Goal: Information Seeking & Learning: Learn about a topic

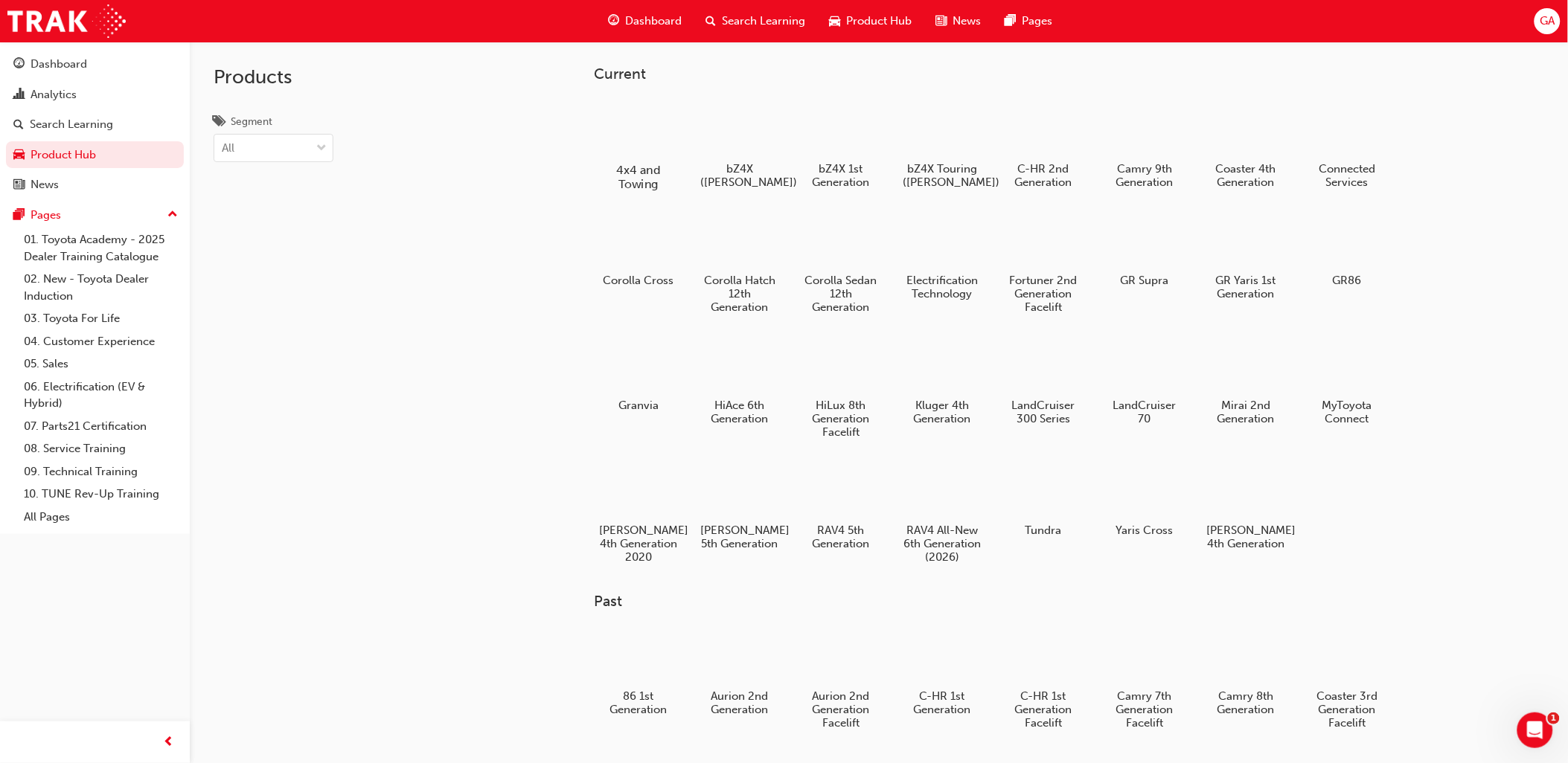
click at [643, 139] on div at bounding box center [639, 127] width 82 height 58
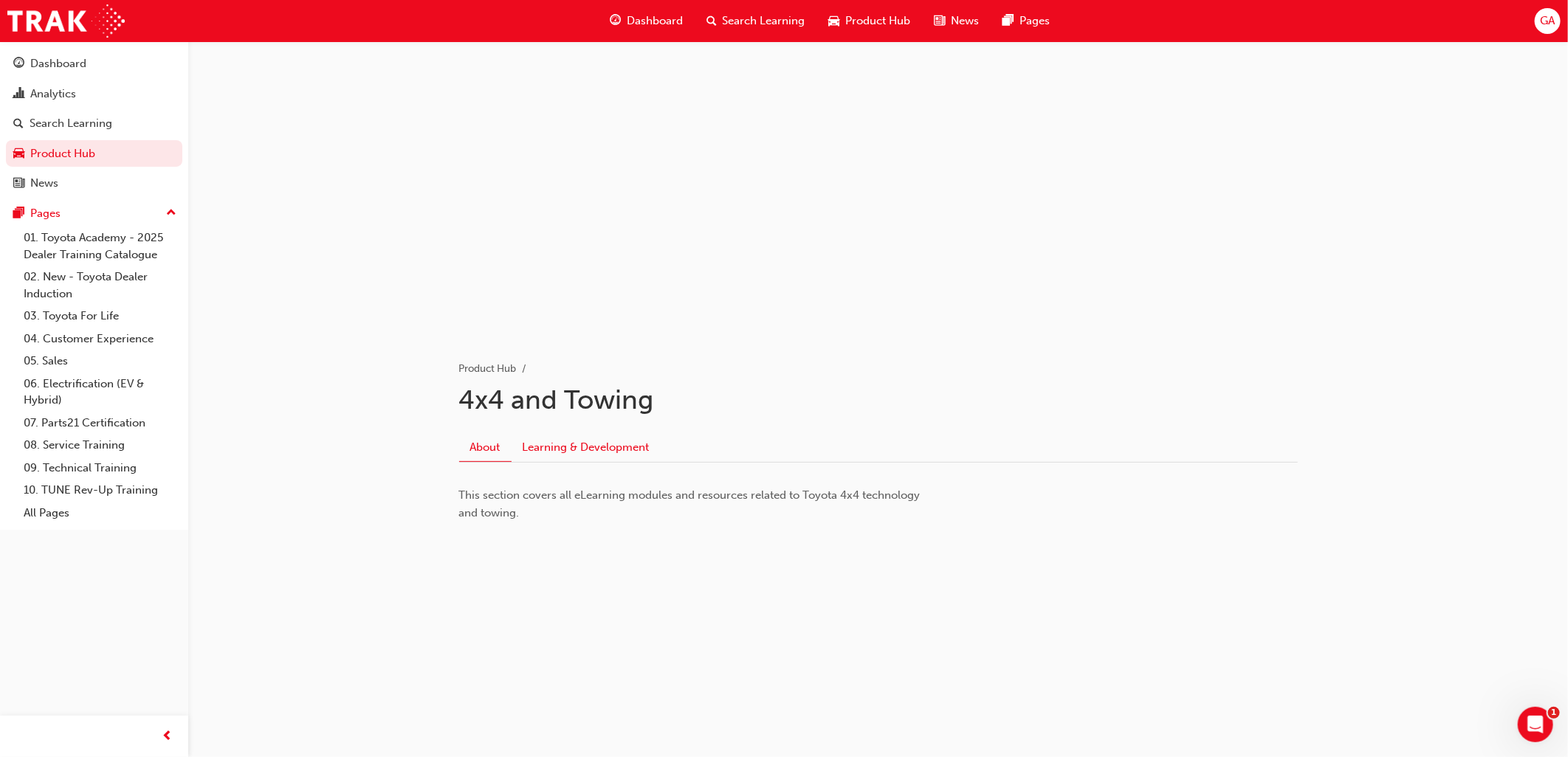
click at [558, 441] on link "Learning & Development" at bounding box center [586, 447] width 149 height 28
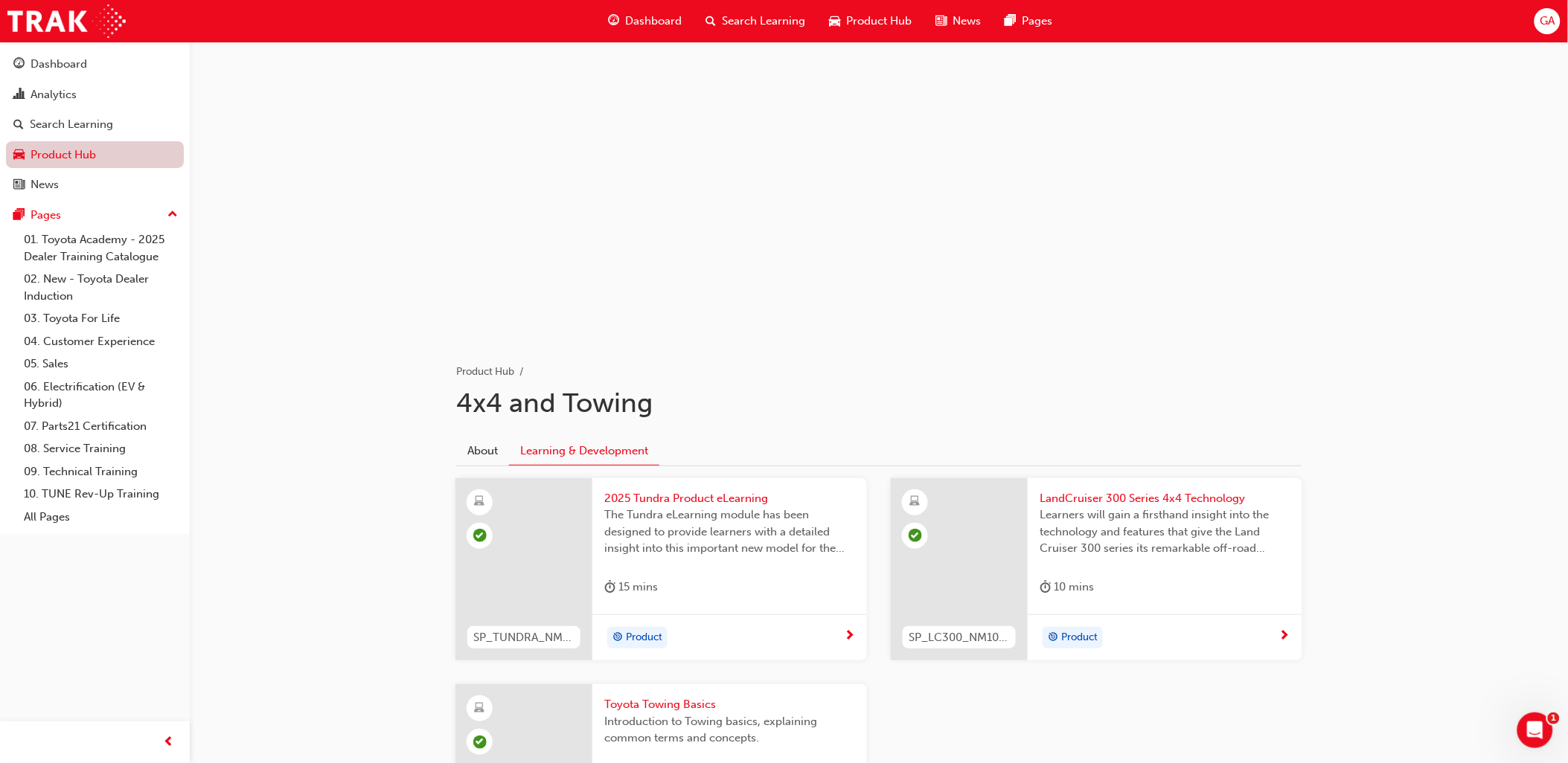
click at [70, 152] on link "Product Hub" at bounding box center [95, 155] width 178 height 27
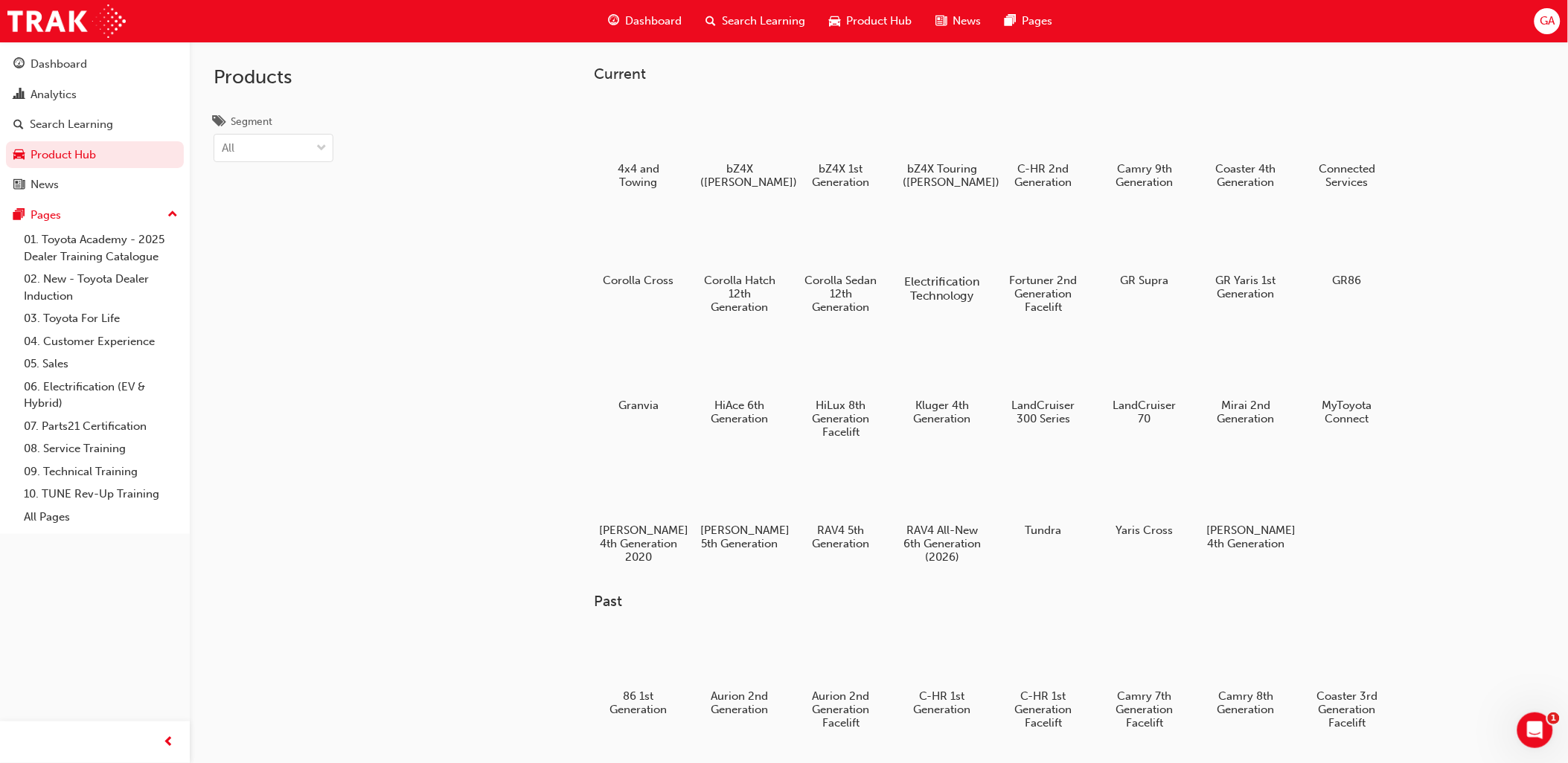
click at [952, 240] on div at bounding box center [942, 238] width 82 height 59
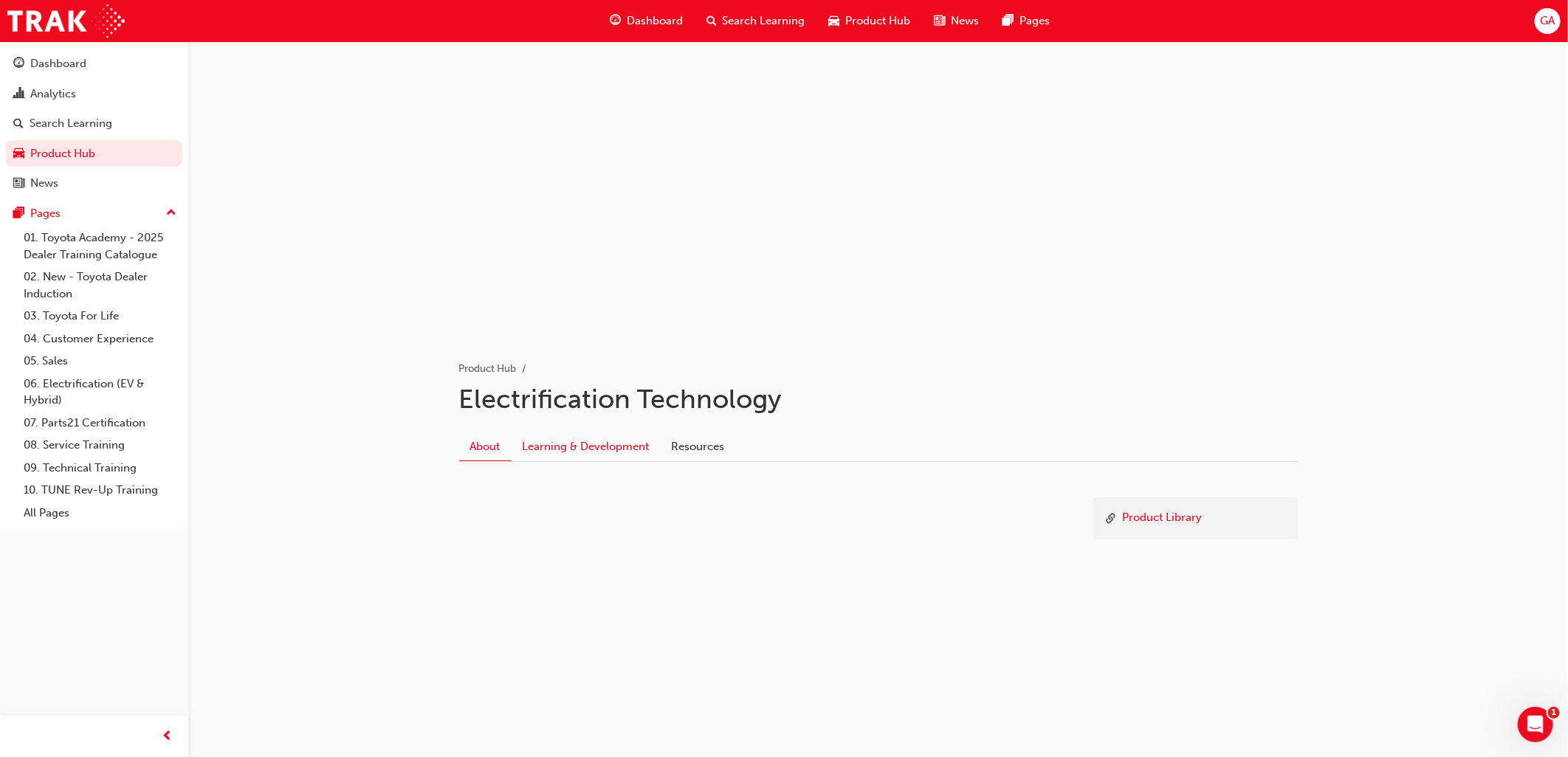
click at [559, 446] on link "Learning & Development" at bounding box center [586, 447] width 149 height 28
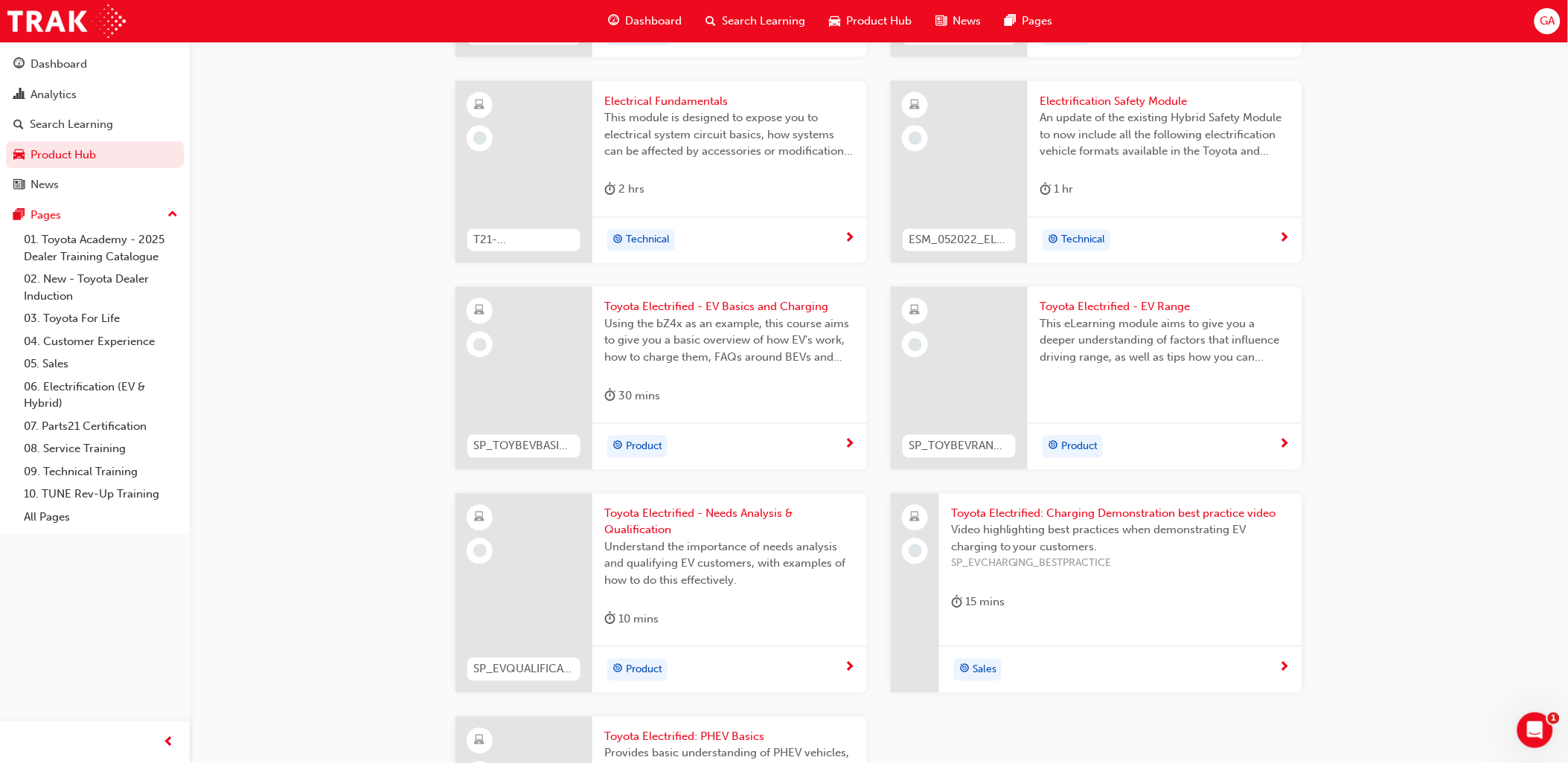
scroll to position [909, 0]
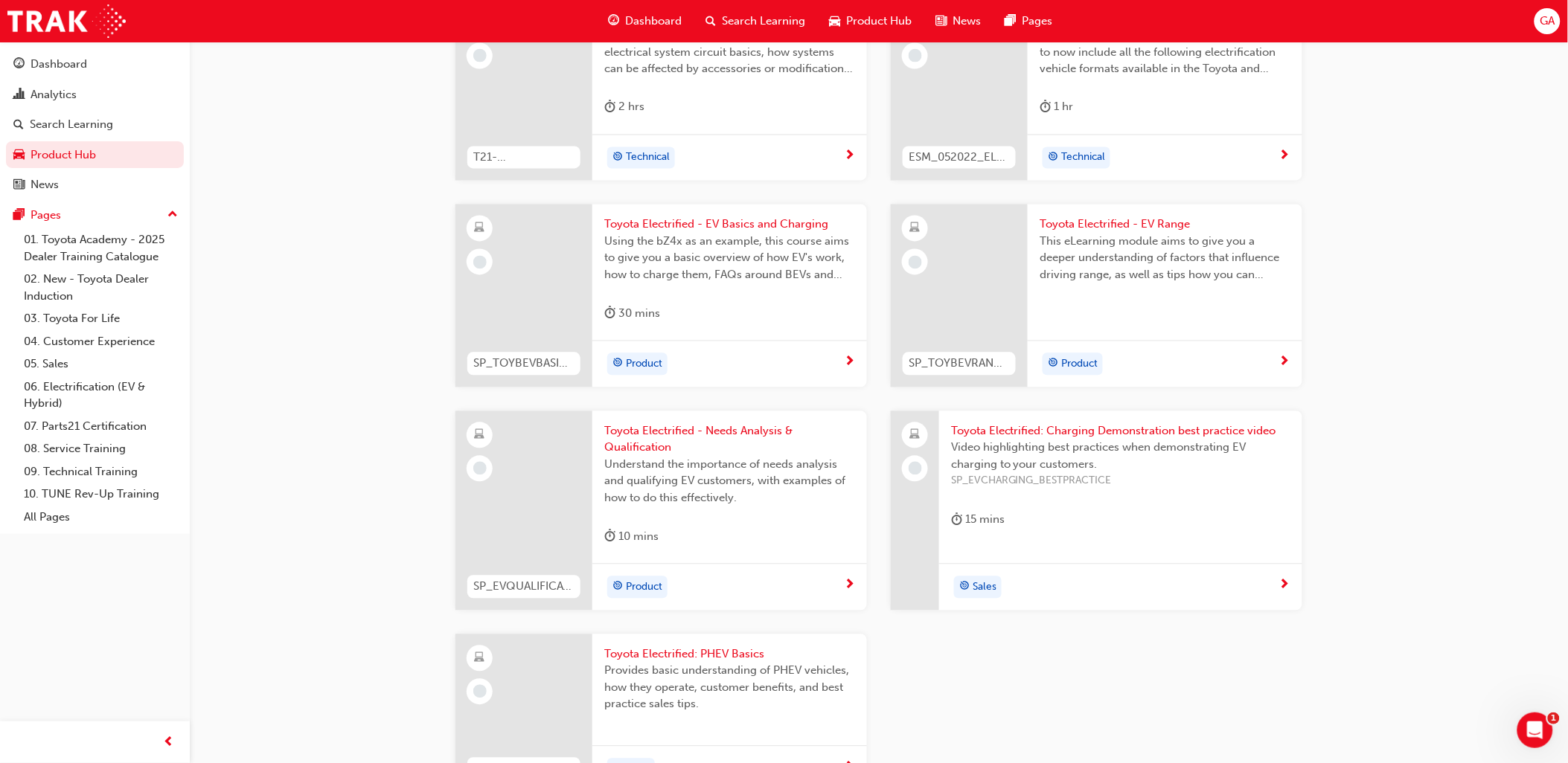
click at [985, 518] on div "15 mins" at bounding box center [977, 520] width 54 height 18
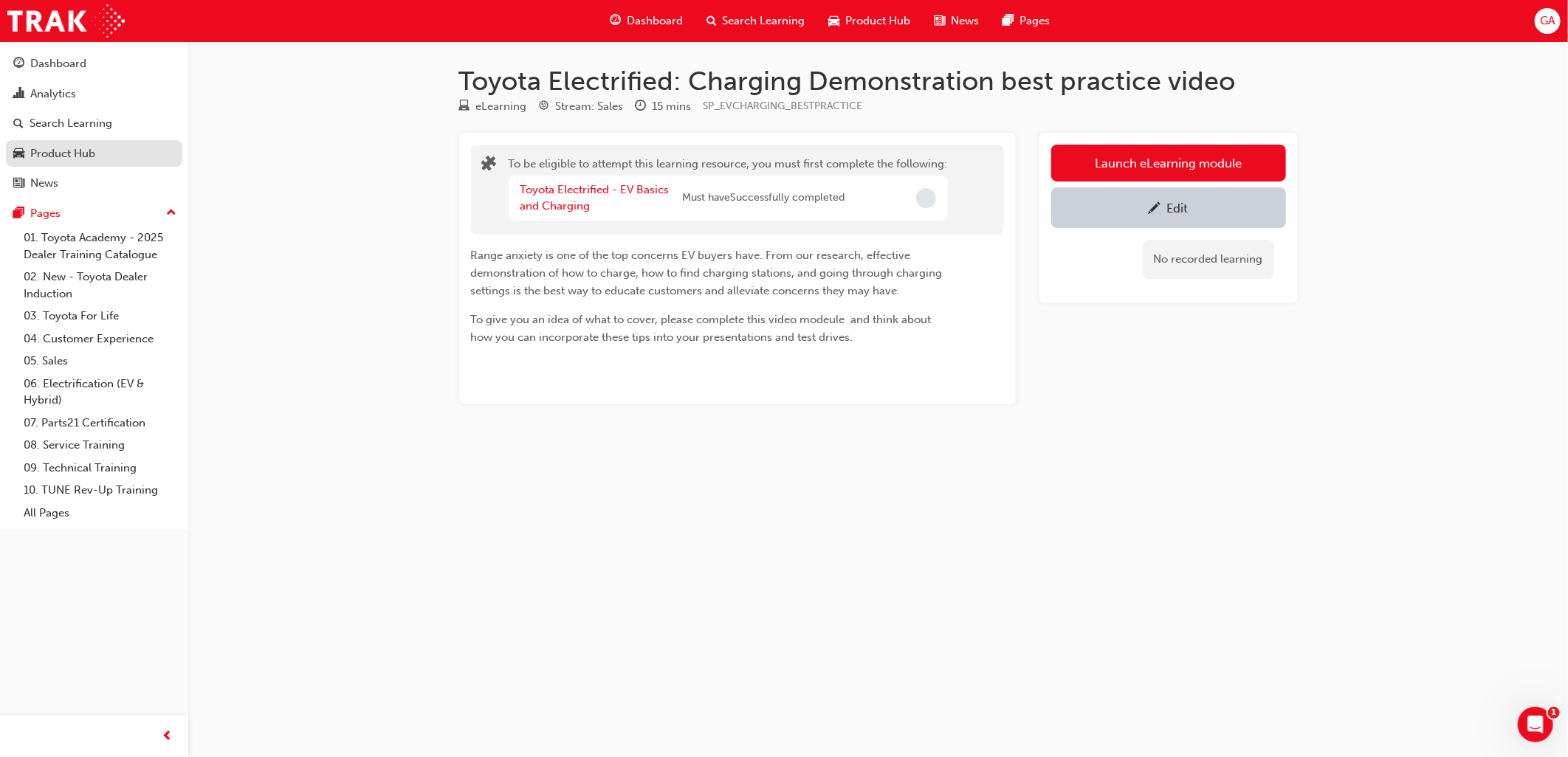
click at [82, 159] on div "Product Hub" at bounding box center [63, 154] width 65 height 17
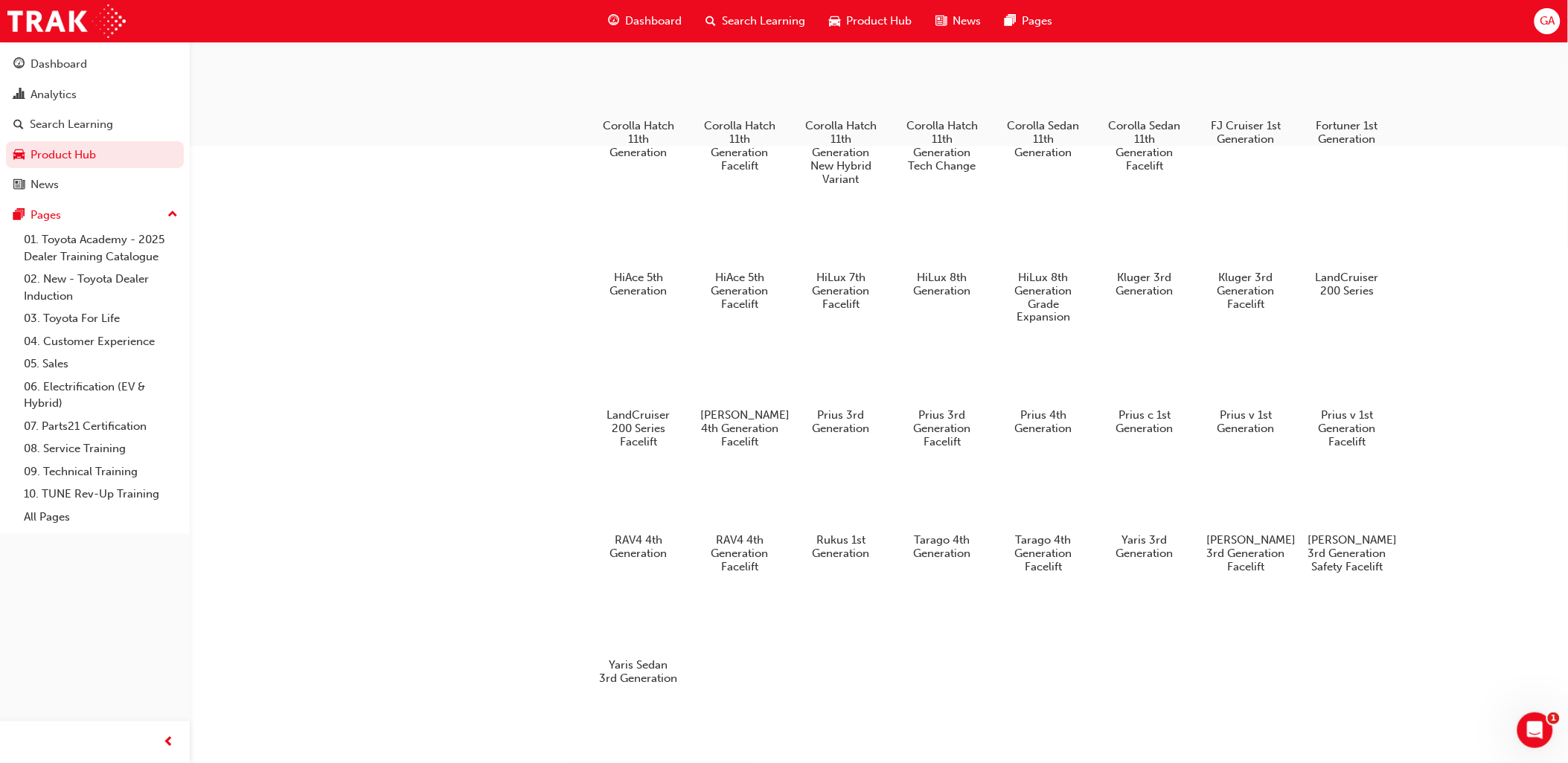
scroll to position [720, 0]
click at [1132, 487] on div at bounding box center [1145, 499] width 82 height 59
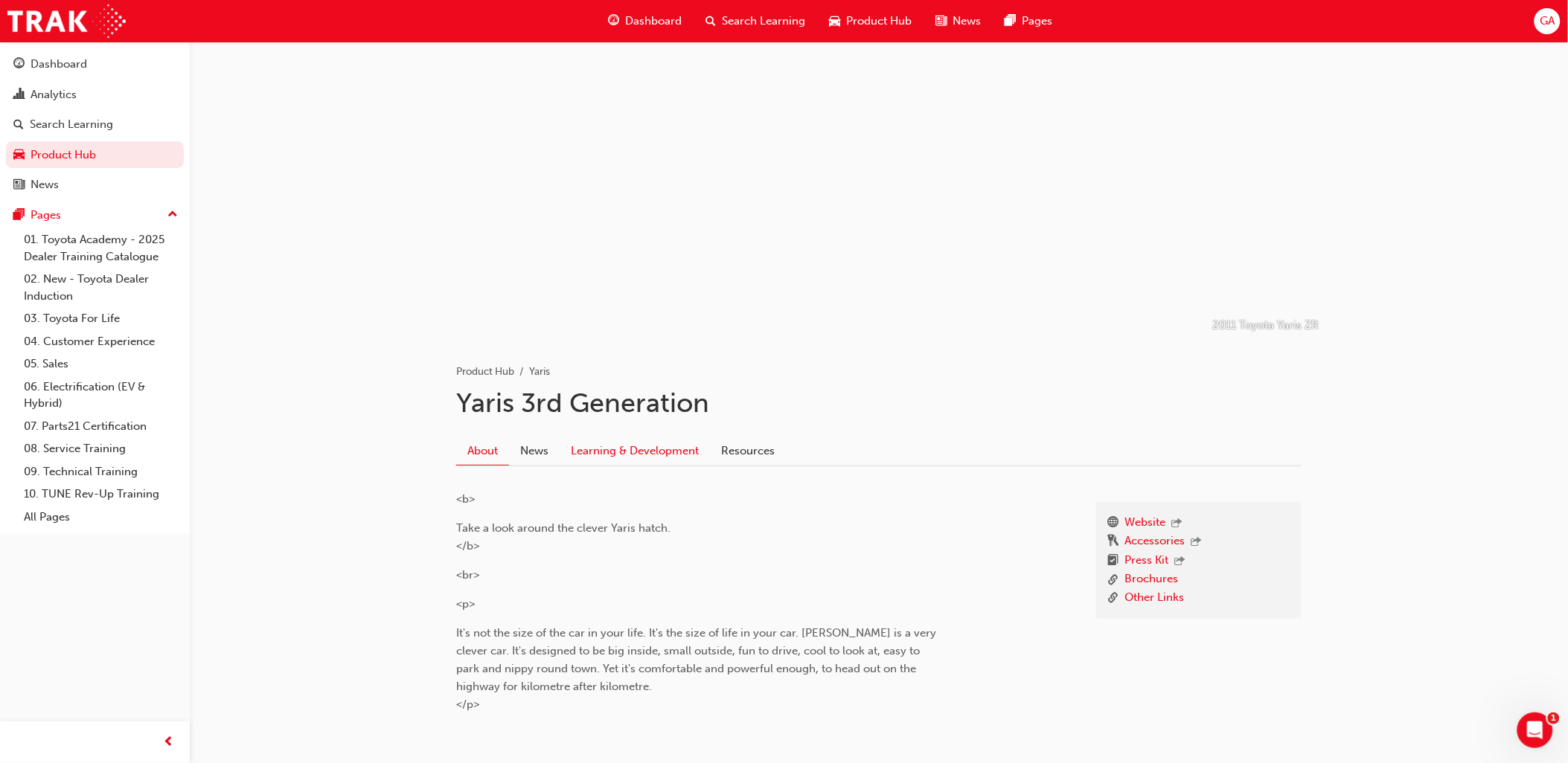
click at [641, 450] on link "Learning & Development" at bounding box center [634, 451] width 151 height 28
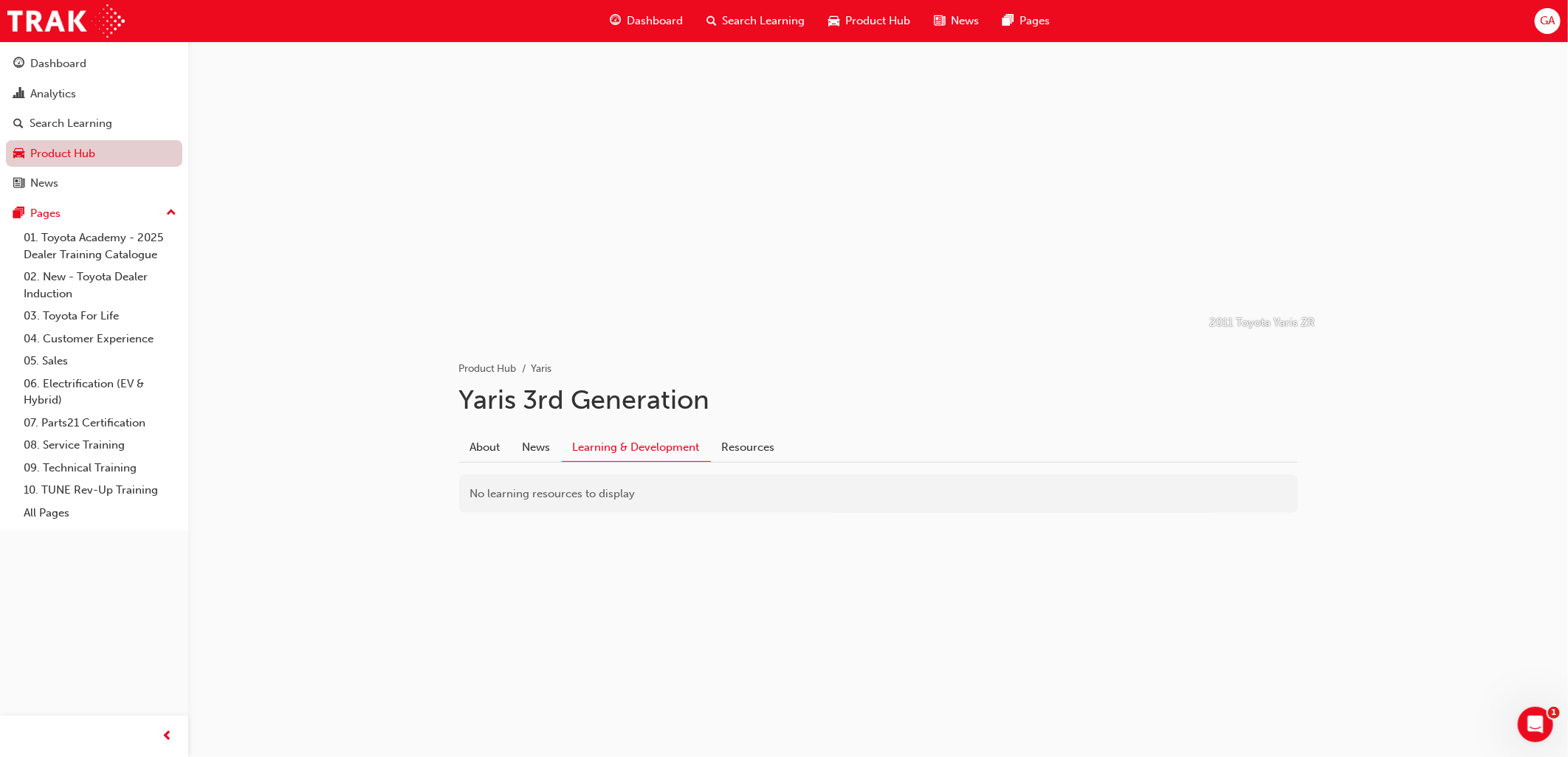
click at [54, 152] on link "Product Hub" at bounding box center [94, 154] width 177 height 27
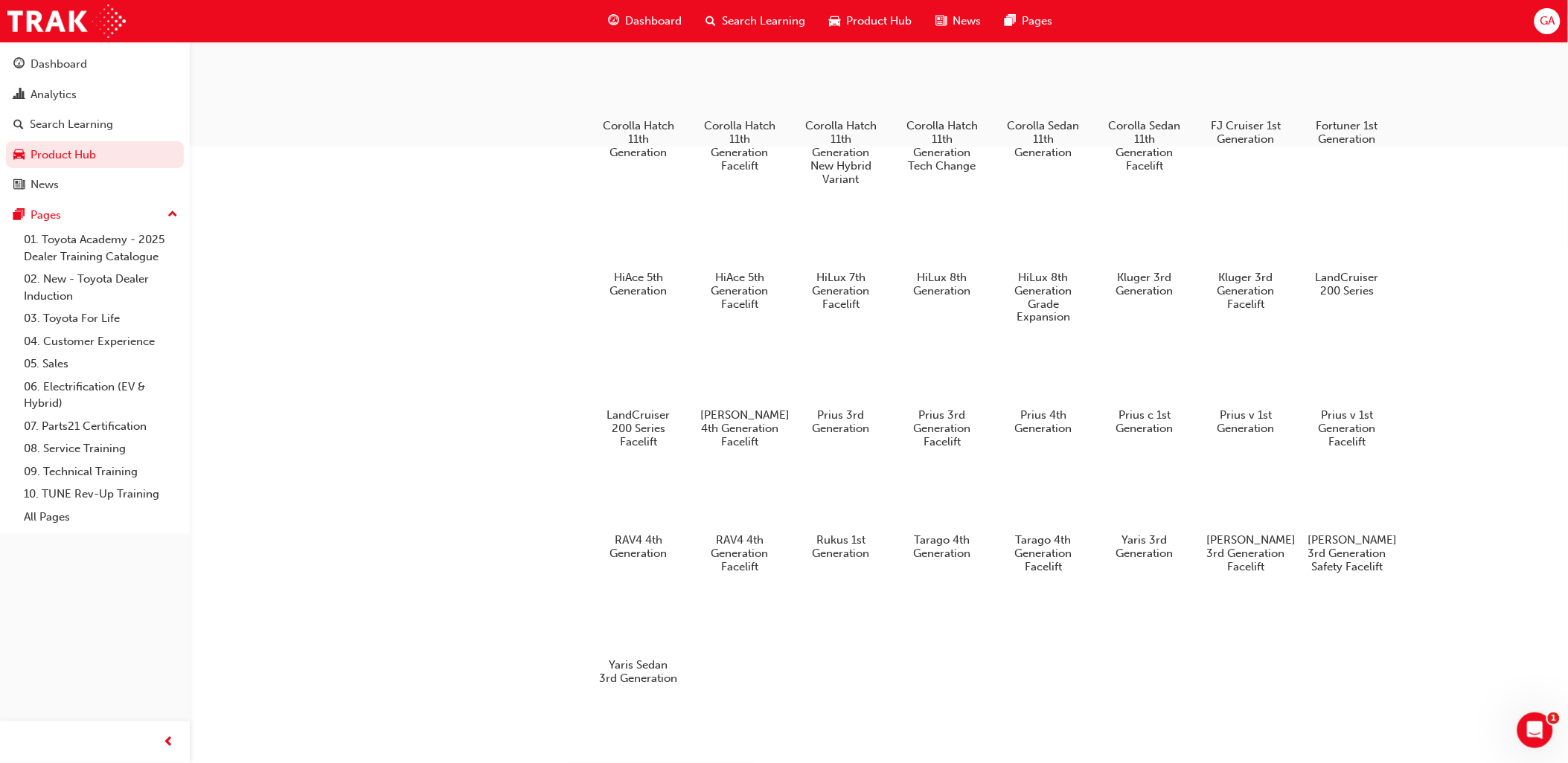
scroll to position [720, 0]
click at [831, 488] on div at bounding box center [841, 499] width 82 height 59
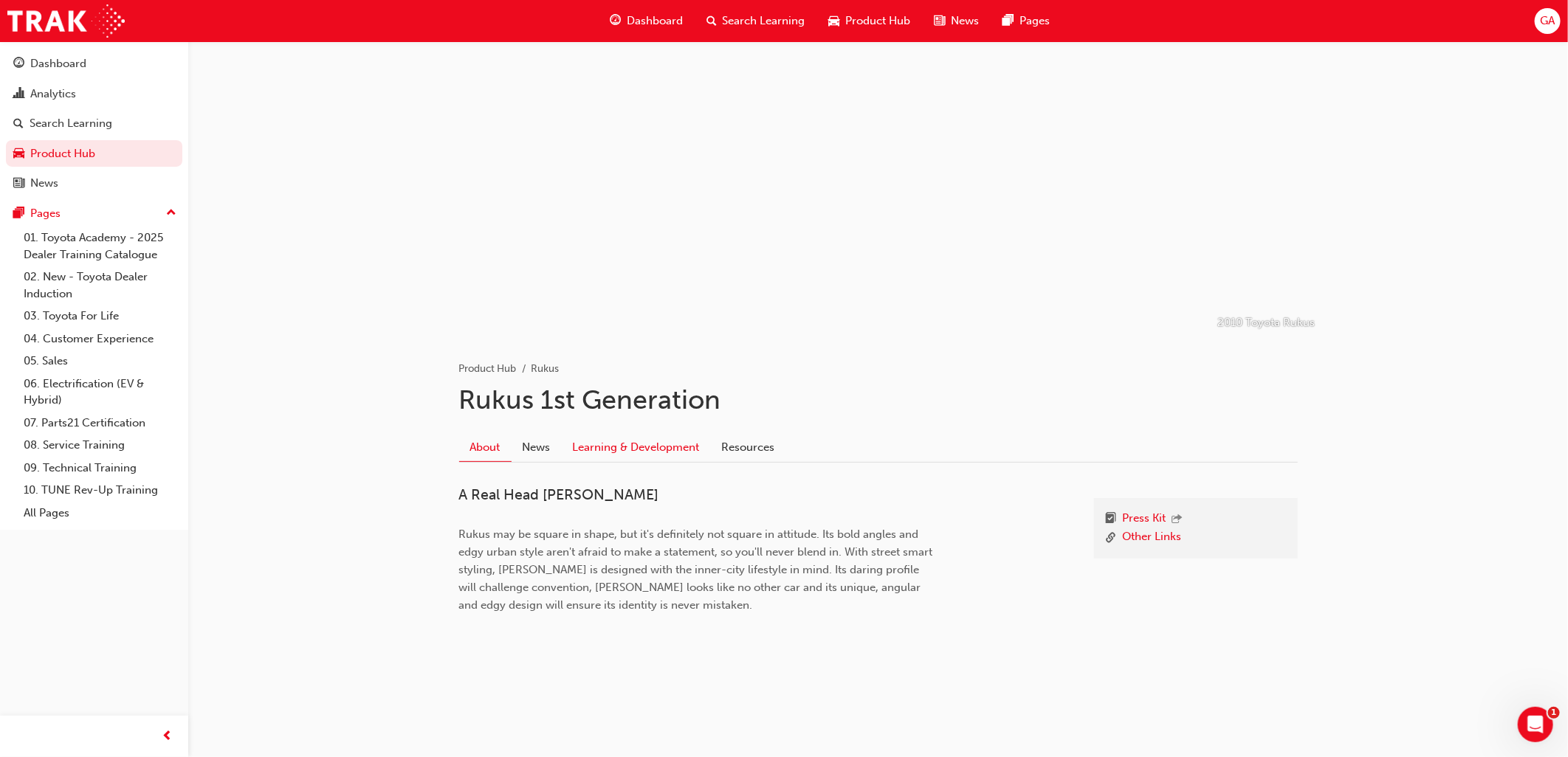
click at [658, 455] on link "Learning & Development" at bounding box center [636, 447] width 149 height 28
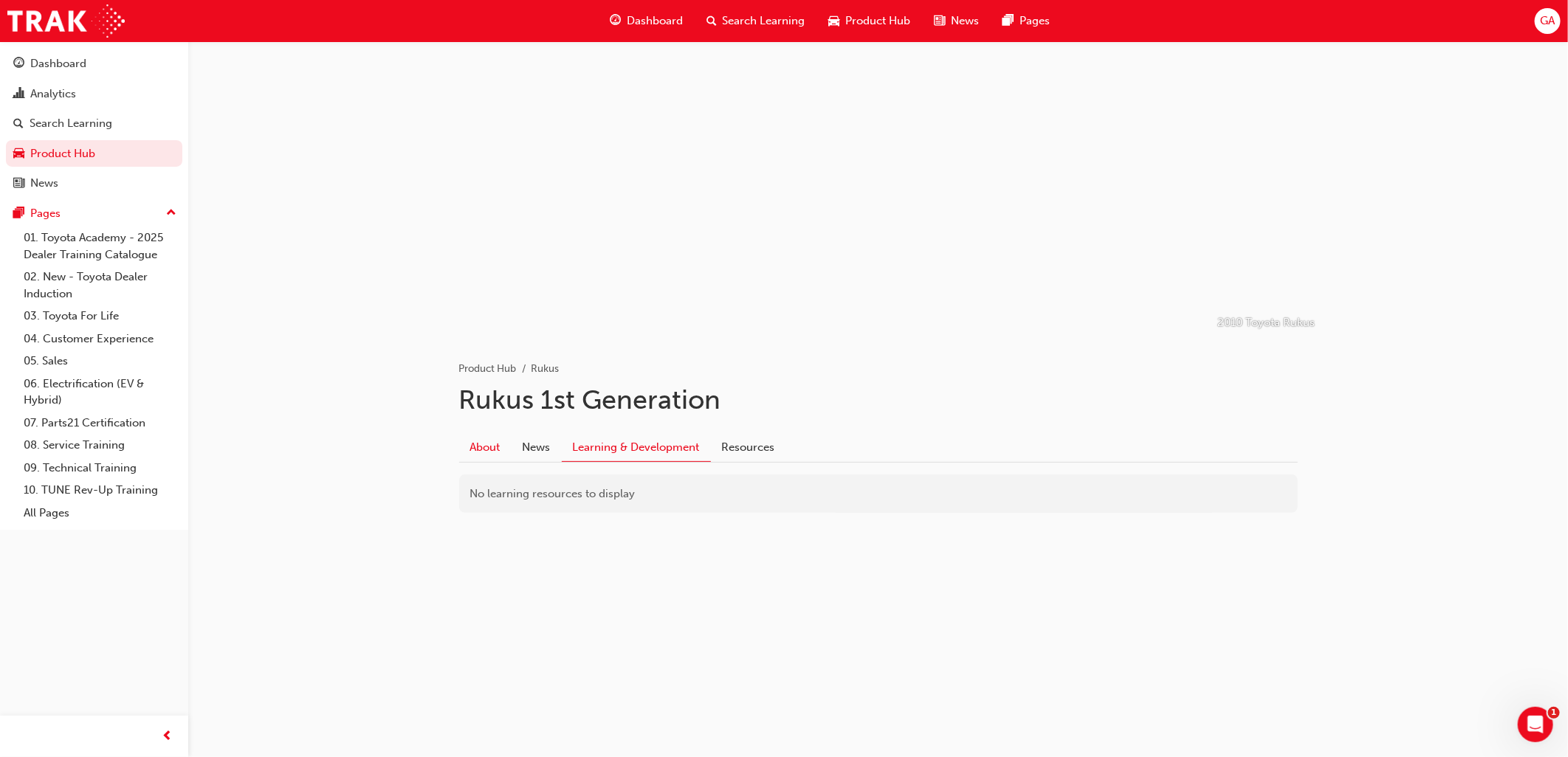
click at [489, 447] on link "About" at bounding box center [486, 447] width 53 height 28
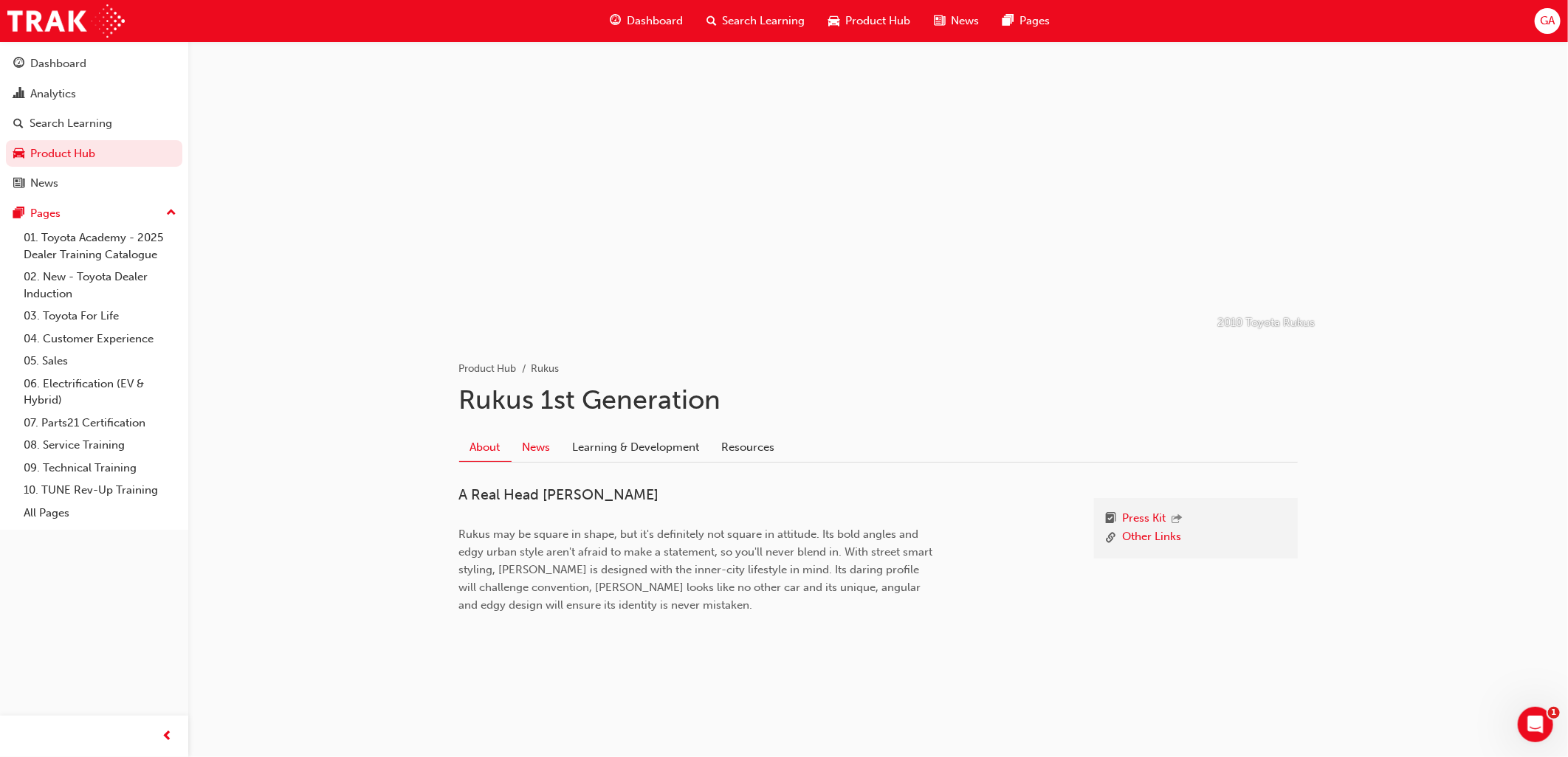
click at [541, 443] on link "News" at bounding box center [536, 447] width 50 height 28
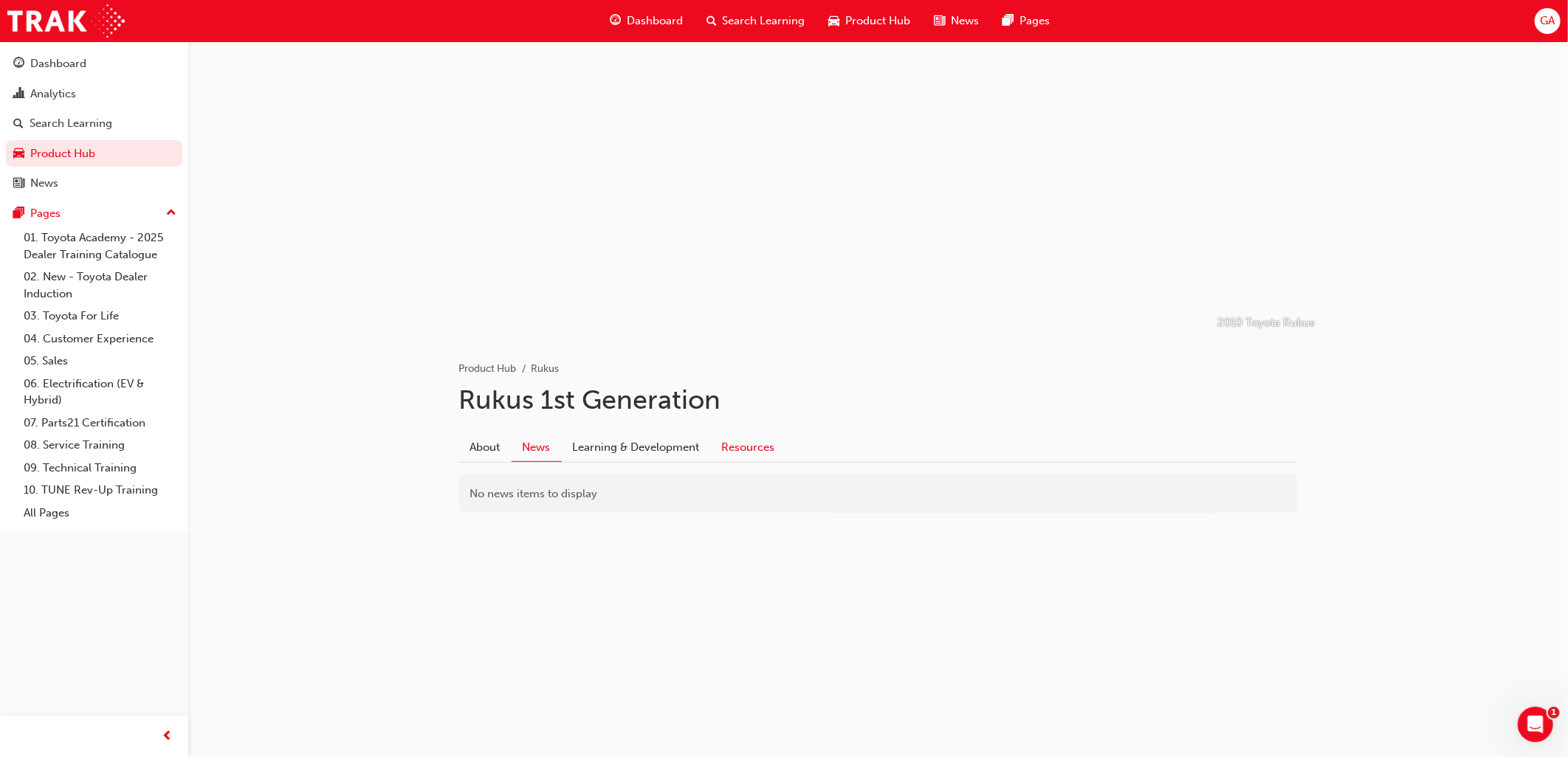
click at [751, 443] on link "Resources" at bounding box center [748, 447] width 75 height 28
click at [62, 153] on link "Product Hub" at bounding box center [94, 154] width 177 height 27
